Goal: Information Seeking & Learning: Learn about a topic

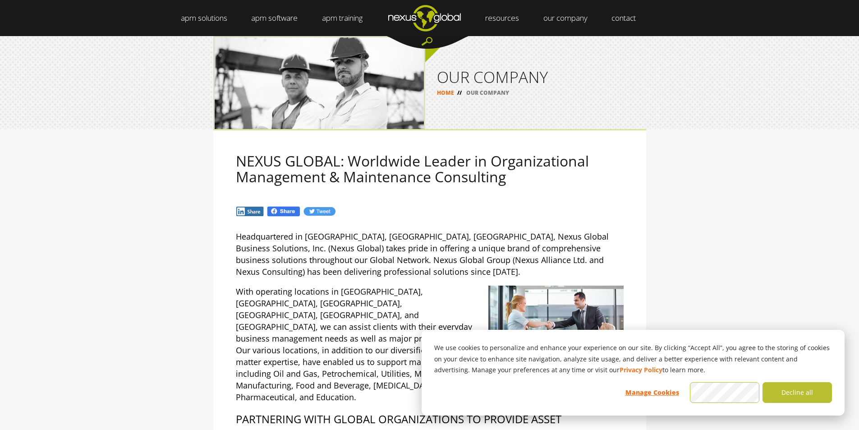
click at [796, 280] on div "NEXUS GLOBAL: Worldwide Leader in Organizational Management & Maintenance Consu…" at bounding box center [429, 397] width 859 height 537
click at [801, 395] on button "Decline all" at bounding box center [797, 392] width 69 height 21
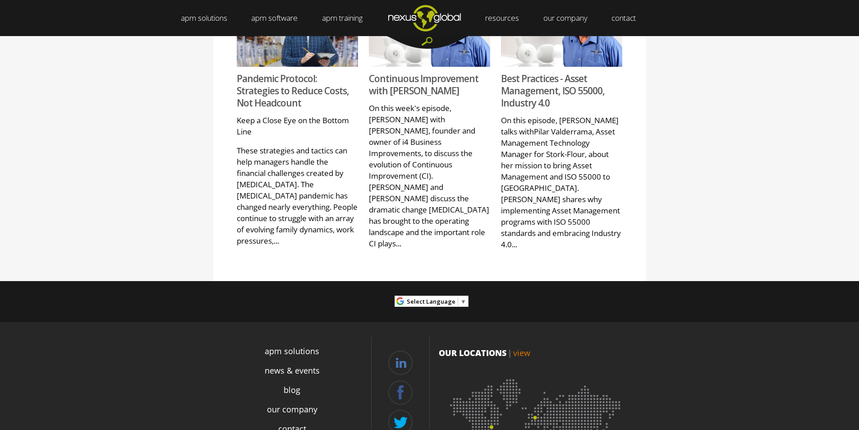
scroll to position [1006, 0]
